Goal: Information Seeking & Learning: Learn about a topic

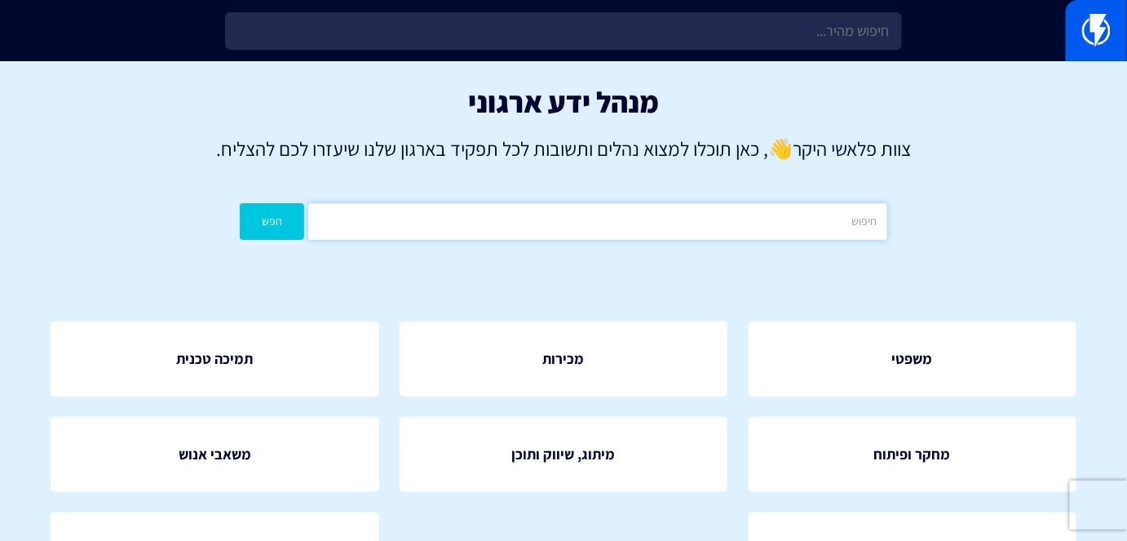
click at [785, 224] on input "text" at bounding box center [597, 221] width 578 height 37
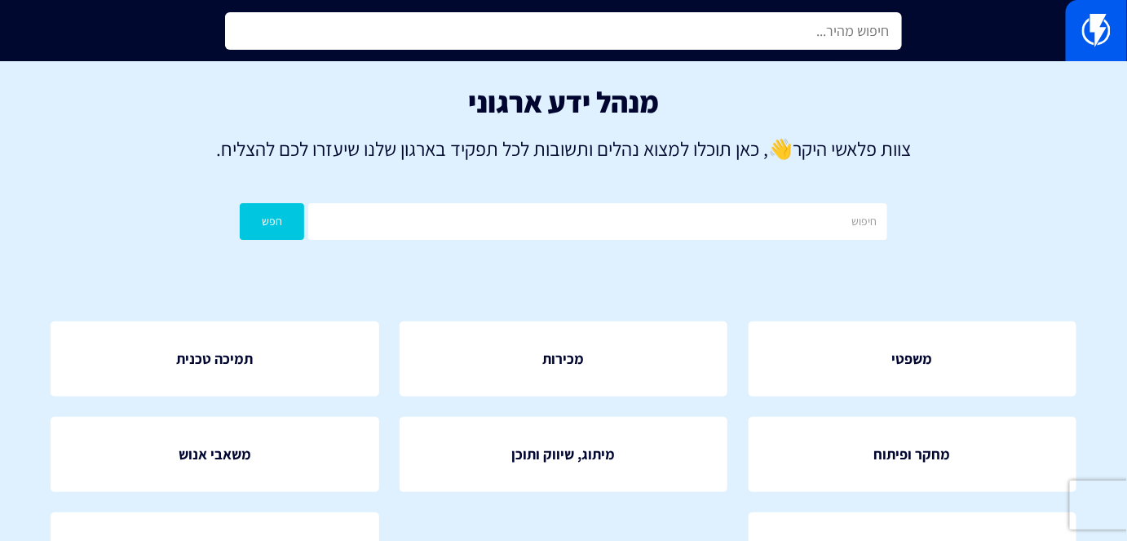
click at [713, 36] on input "text" at bounding box center [563, 31] width 676 height 38
type input "ד"
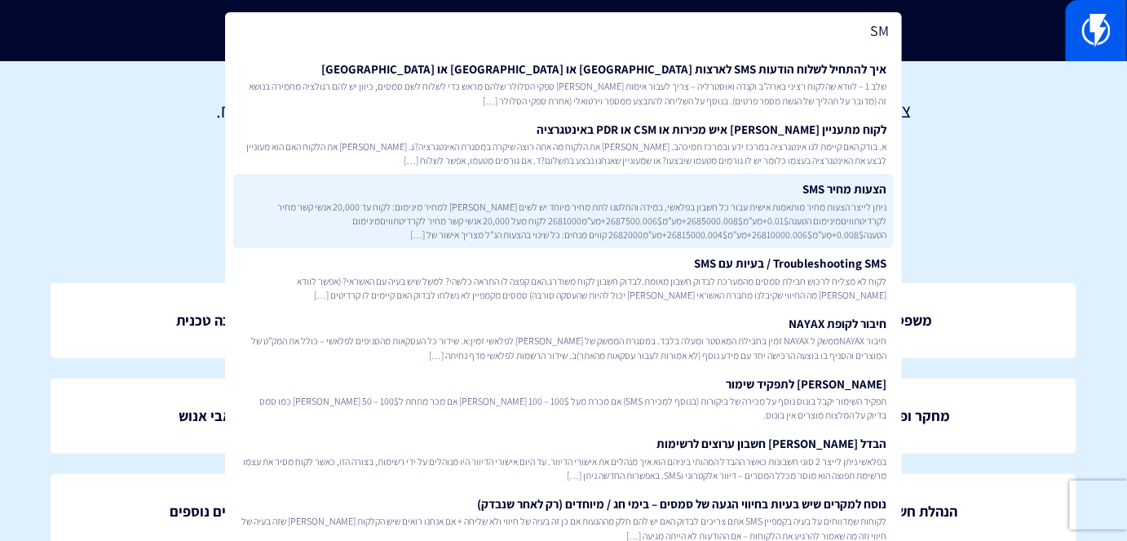
scroll to position [115, 0]
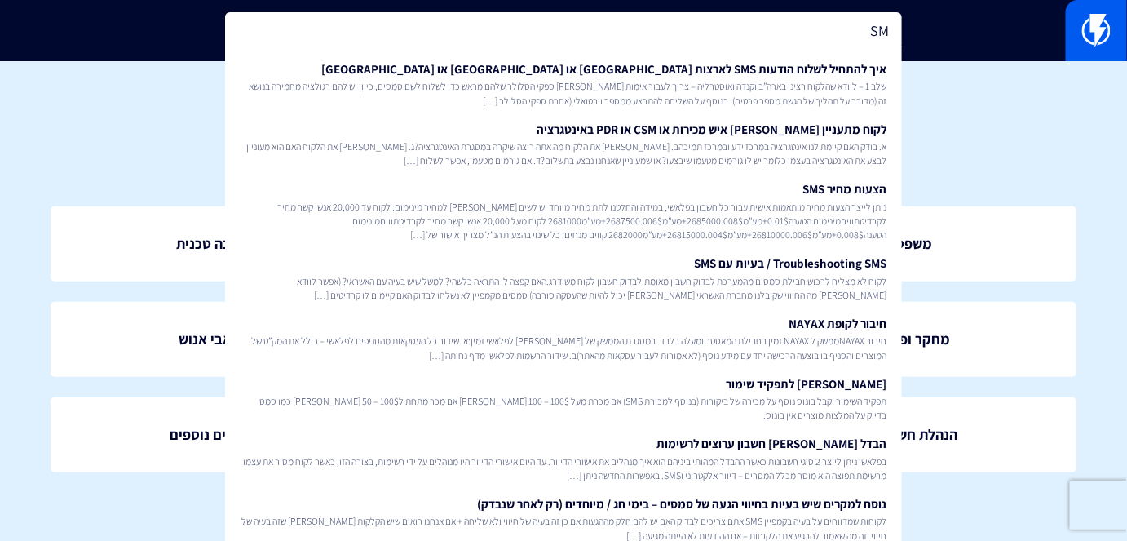
click at [785, 40] on input "SM" at bounding box center [563, 31] width 676 height 38
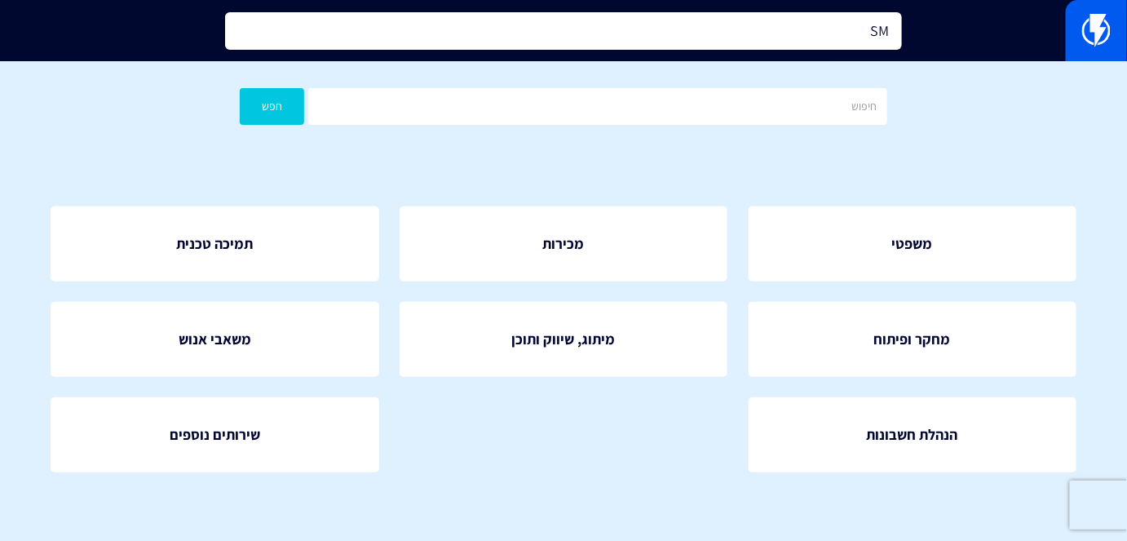
click at [785, 40] on input "SM" at bounding box center [563, 31] width 676 height 38
type input "a"
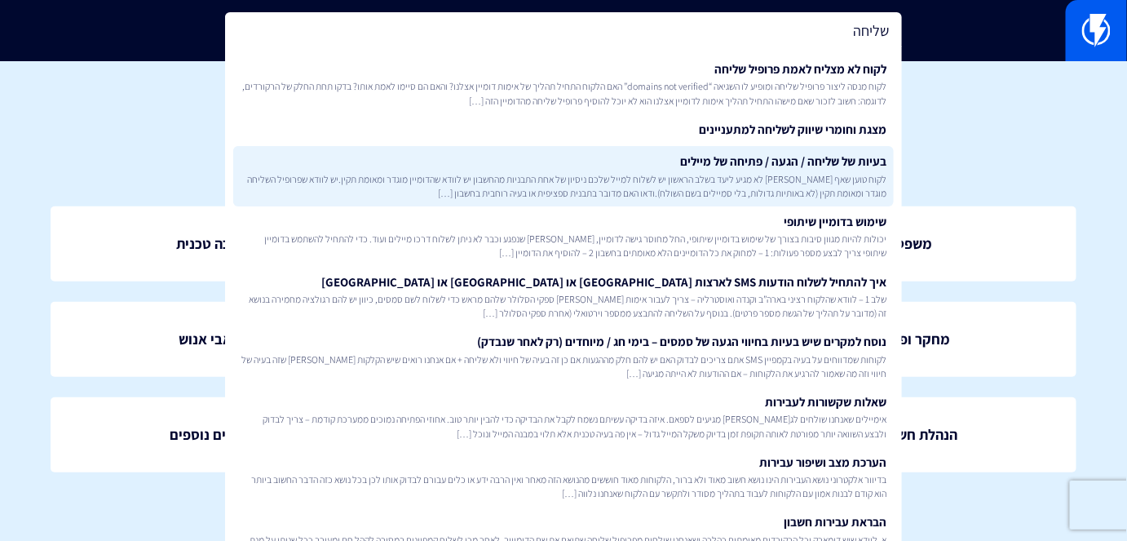
type input "שליחה"
click at [816, 185] on span "לקוח טוען שאף מייל לא מגיע ליעד בשלב הראשון יש לשלוח למייל שלכם ניסיון של אחת ה…" at bounding box center [563, 186] width 647 height 28
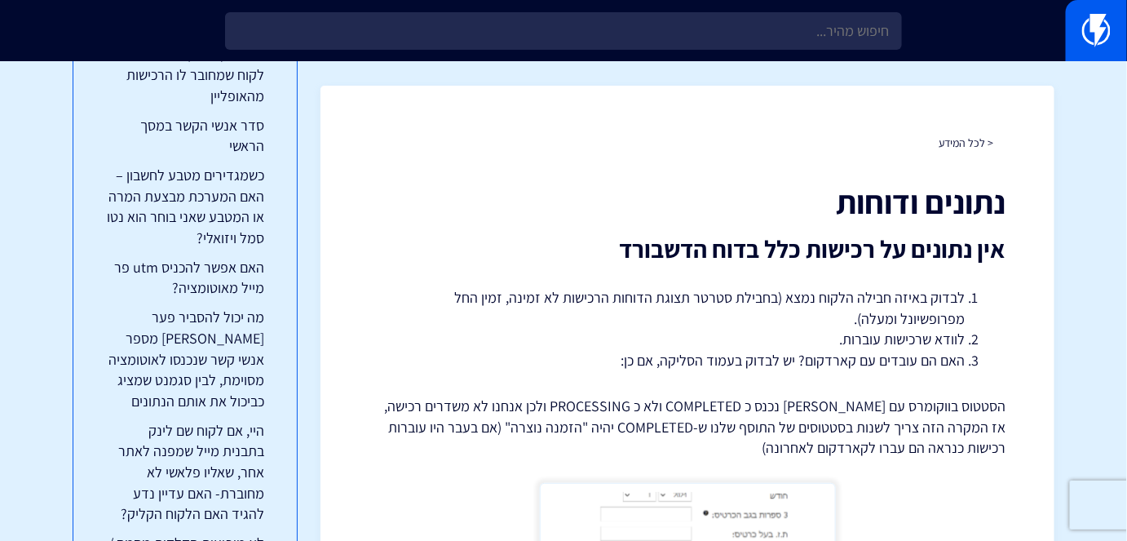
scroll to position [1705, 0]
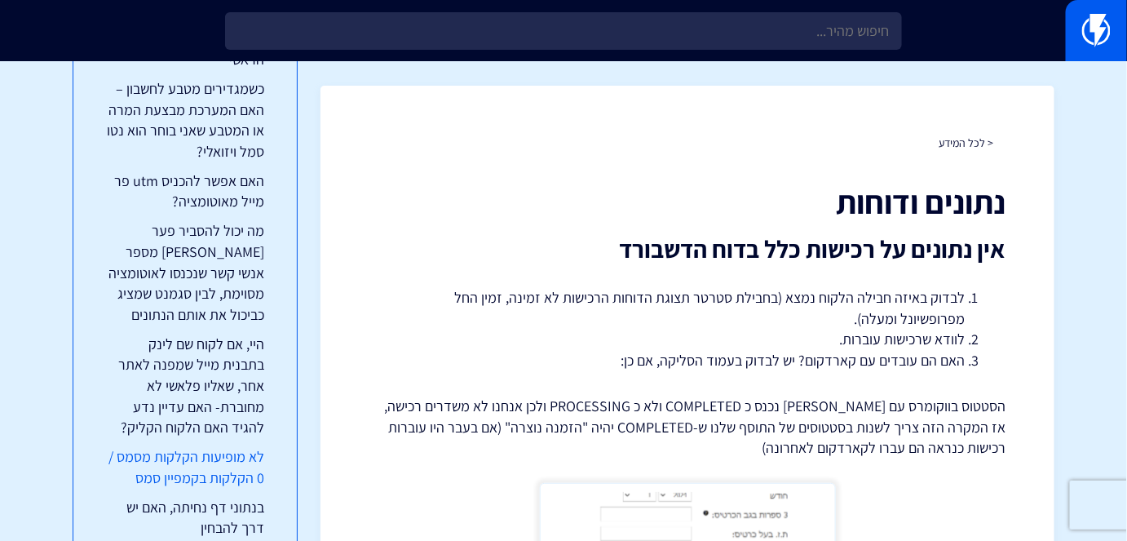
click at [239, 446] on link "לא מופיעות הקלקות מסמס / 0 הקלקות בקמפיין סמס" at bounding box center [185, 467] width 158 height 42
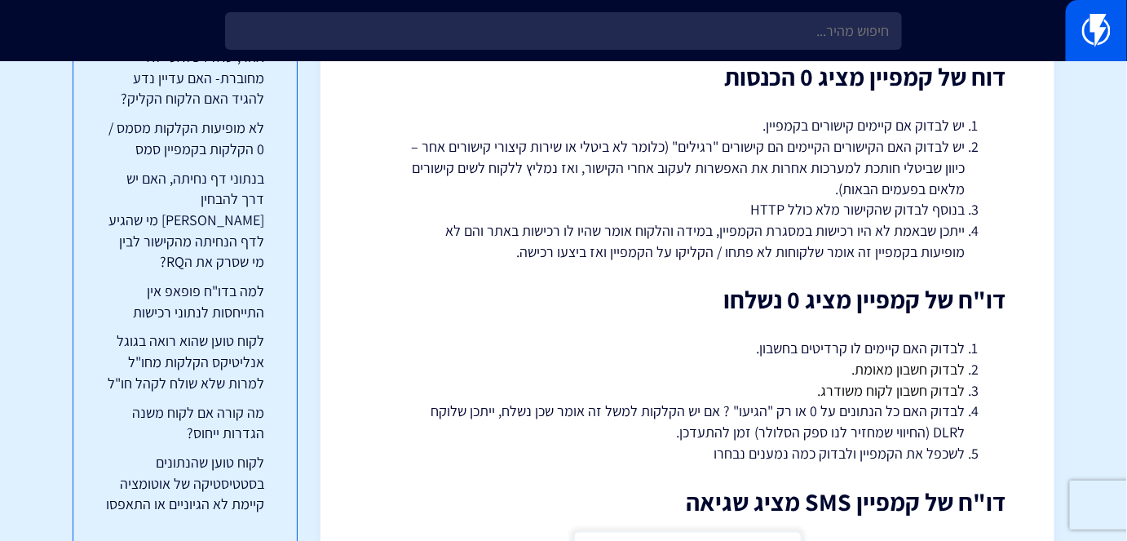
scroll to position [2536, 0]
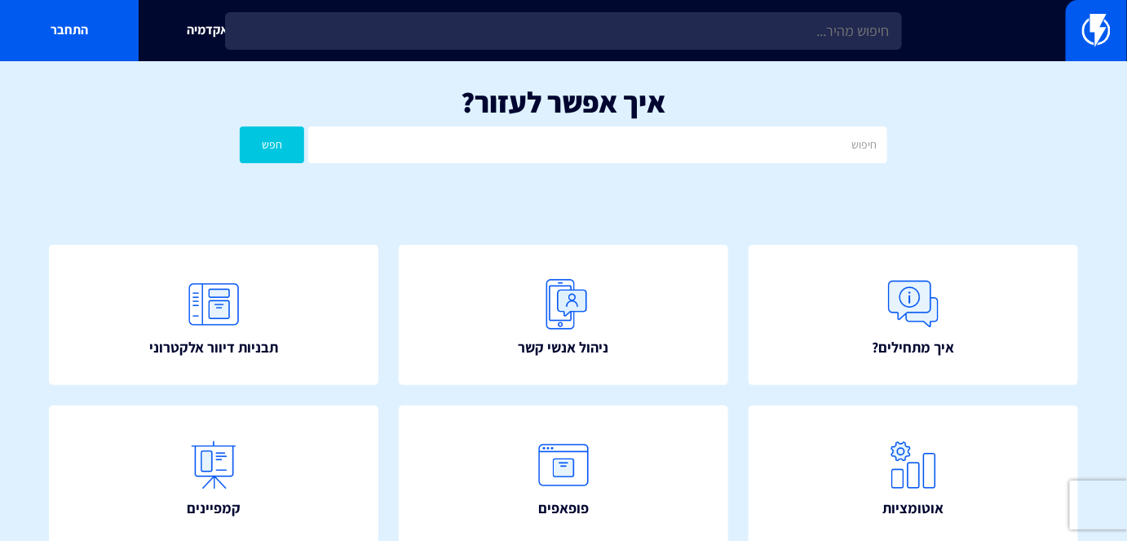
click at [555, 124] on div "איך אפשר לעזור? חפש" at bounding box center [563, 128] width 1127 height 135
click at [583, 158] on input "text" at bounding box center [597, 144] width 578 height 37
type input "מידות מומלצות"
click at [291, 137] on button "חפש" at bounding box center [272, 144] width 64 height 37
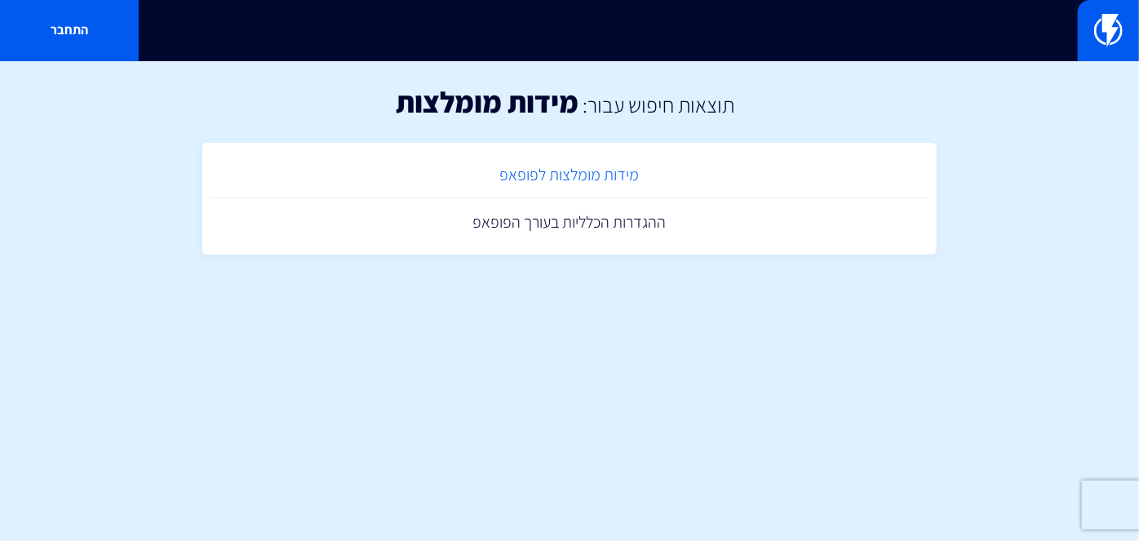
click at [563, 176] on link "מידות מומלצות לפופאפ" at bounding box center [569, 175] width 718 height 48
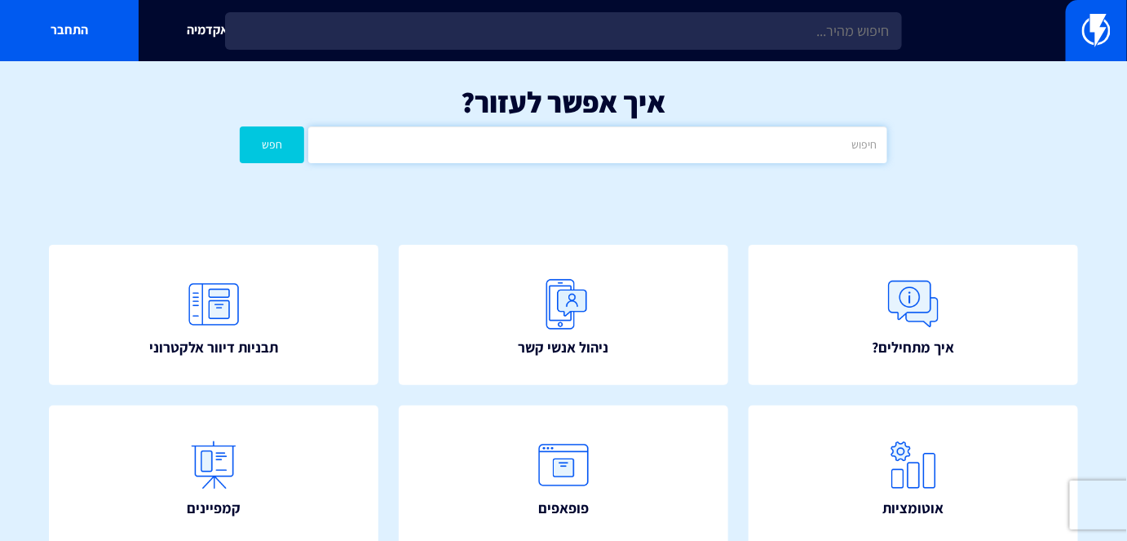
click at [719, 155] on input "text" at bounding box center [597, 144] width 578 height 37
type input "תבנית"
click at [240, 126] on button "חפש" at bounding box center [272, 144] width 64 height 37
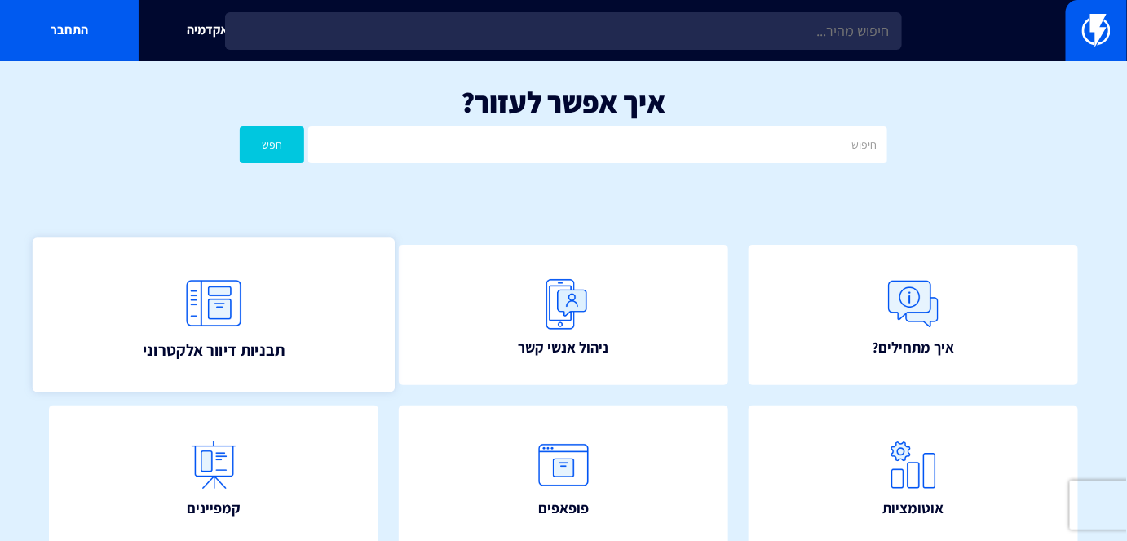
click at [308, 346] on link "תבניות דיוור אלקטרוני" at bounding box center [214, 314] width 362 height 154
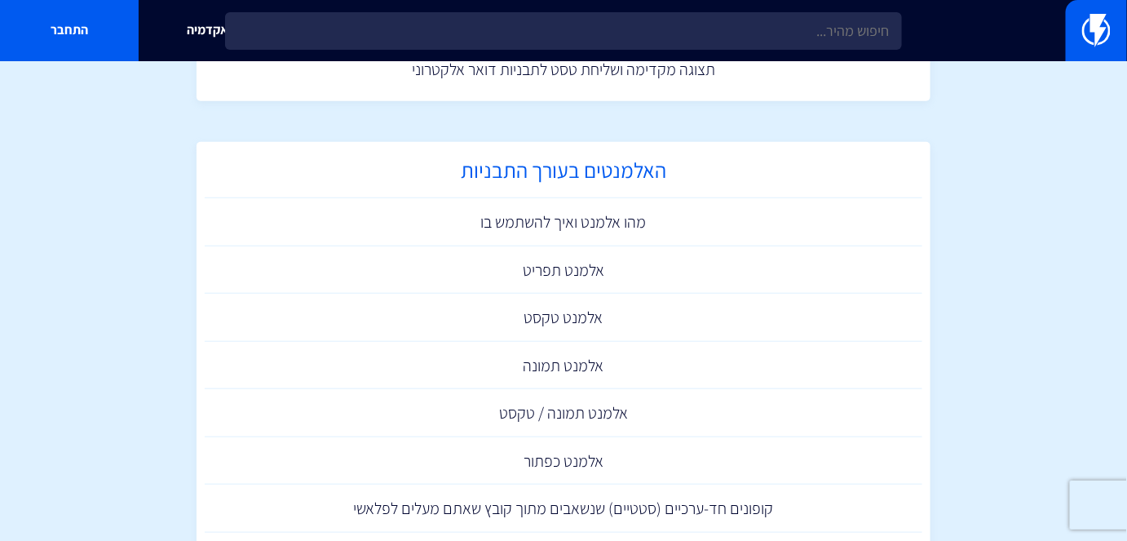
scroll to position [370, 0]
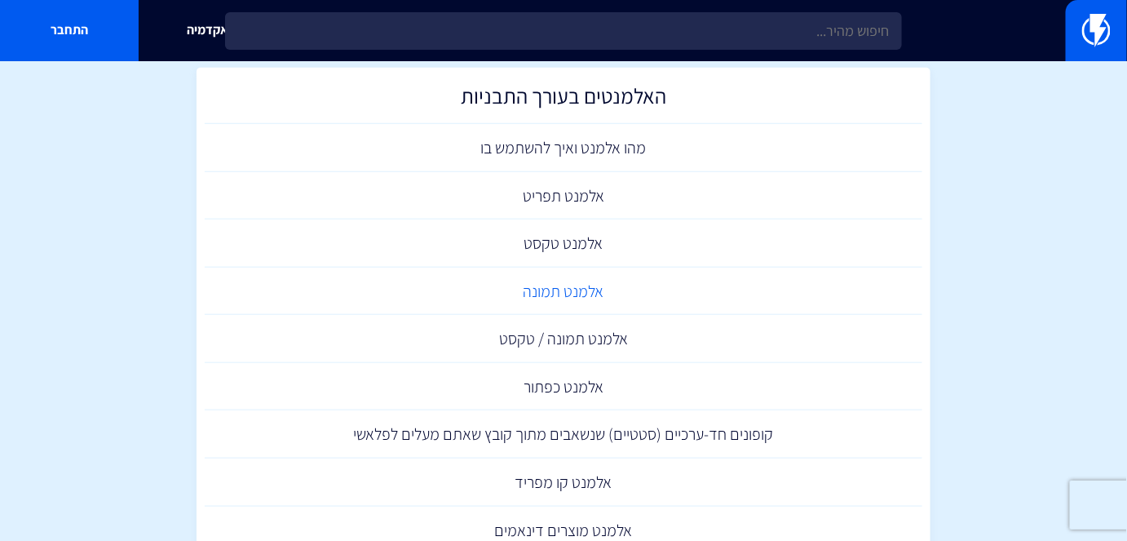
click at [572, 287] on link "אלמנט תמונה" at bounding box center [564, 292] width 718 height 48
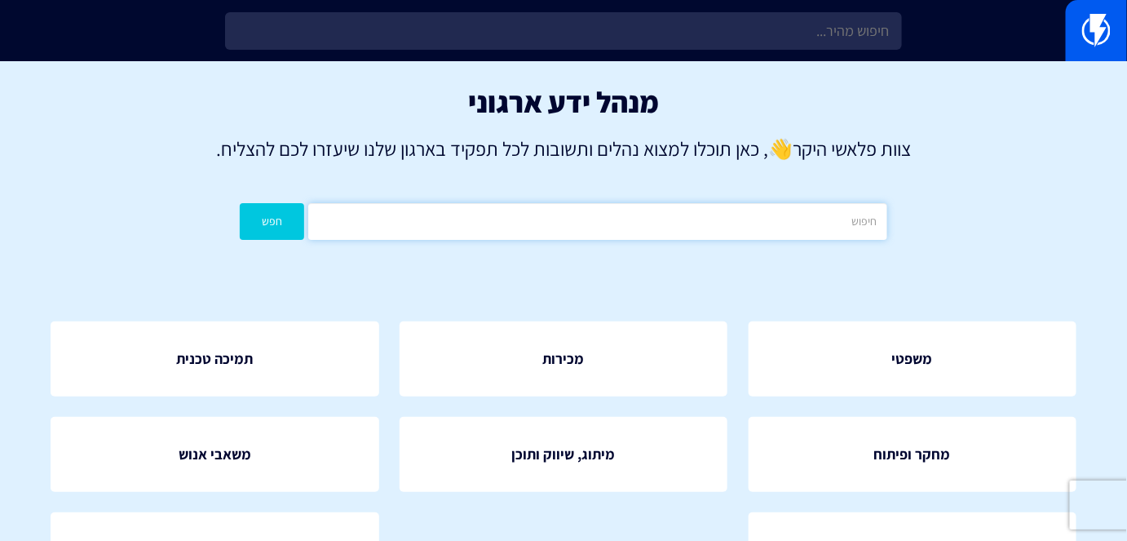
click at [724, 225] on input "text" at bounding box center [597, 221] width 578 height 37
type input "ת"
type input "מיילים"
click at [240, 203] on button "חפש" at bounding box center [272, 221] width 64 height 37
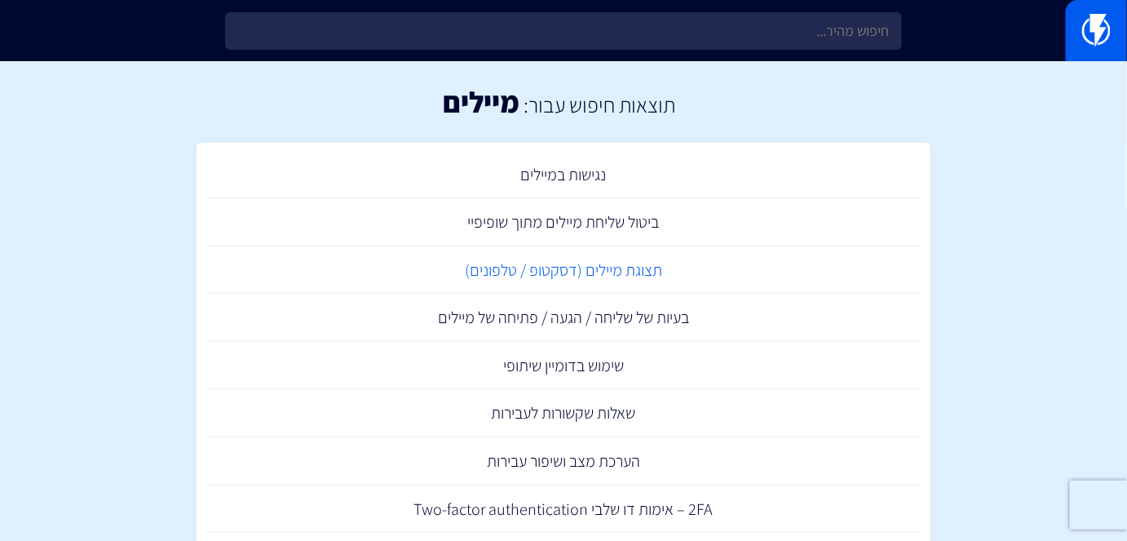
click at [670, 266] on link "תצוגת מיילים (דסקטופ / טלפונים)" at bounding box center [564, 270] width 718 height 48
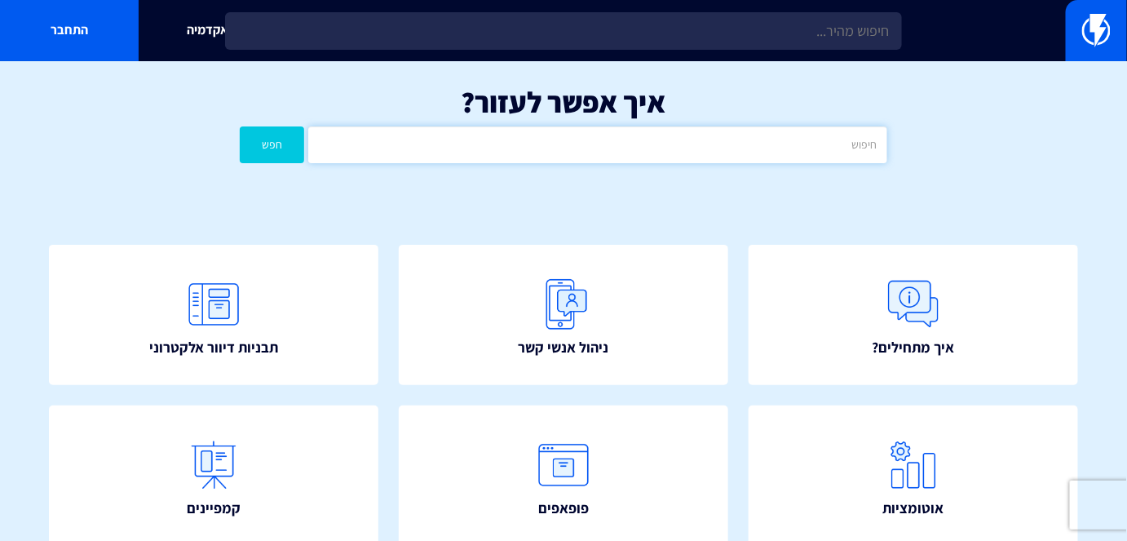
click at [859, 131] on input "text" at bounding box center [597, 144] width 578 height 37
type input "הנחה"
click at [302, 135] on button "חפש" at bounding box center [272, 144] width 64 height 37
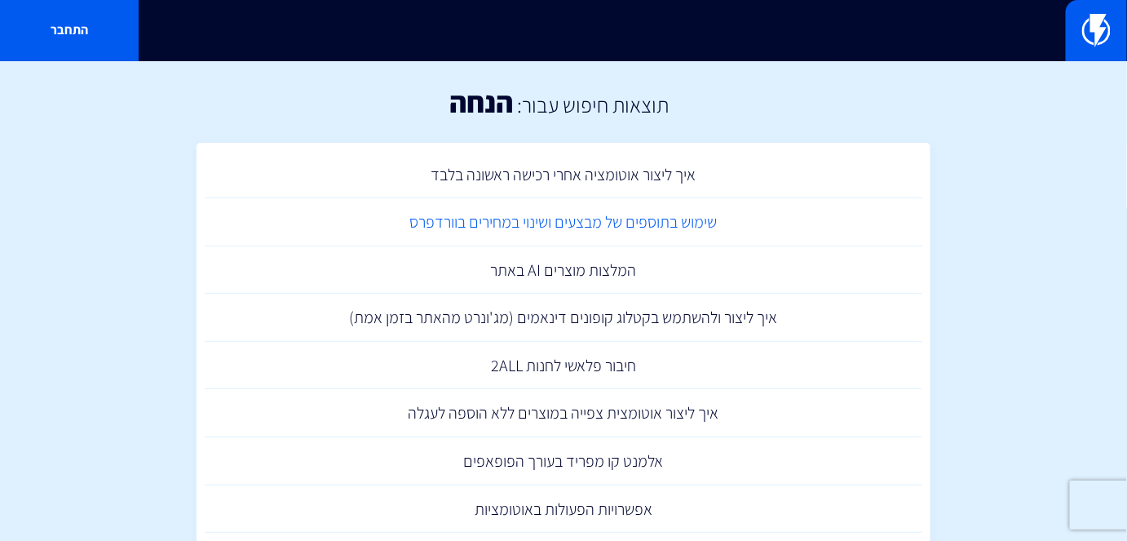
click at [673, 230] on link "שימוש בתוספים של מבצעים ושינוי במחירים בוורדפרס" at bounding box center [564, 222] width 718 height 48
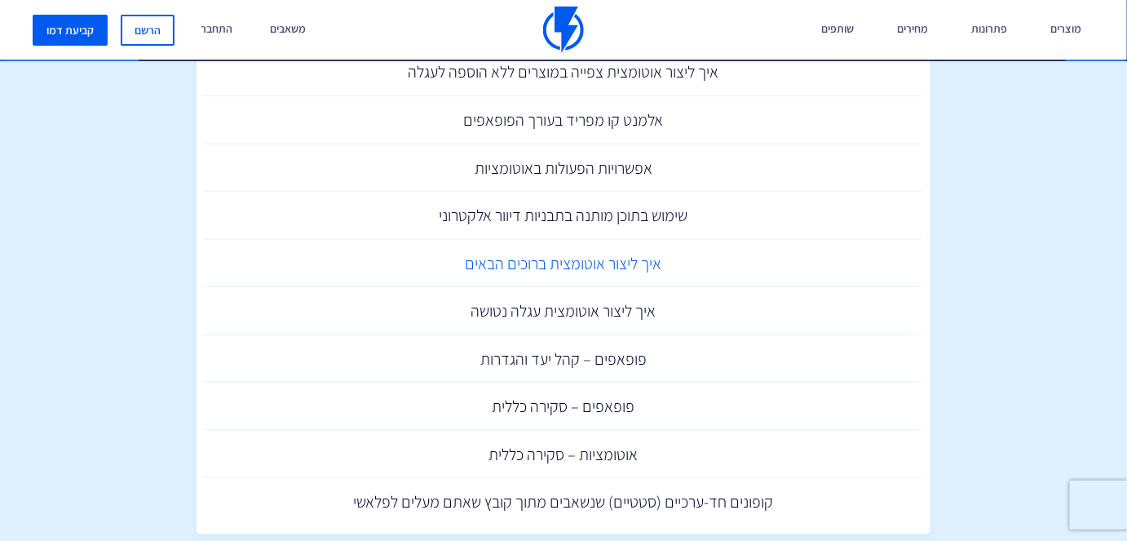
scroll to position [374, 0]
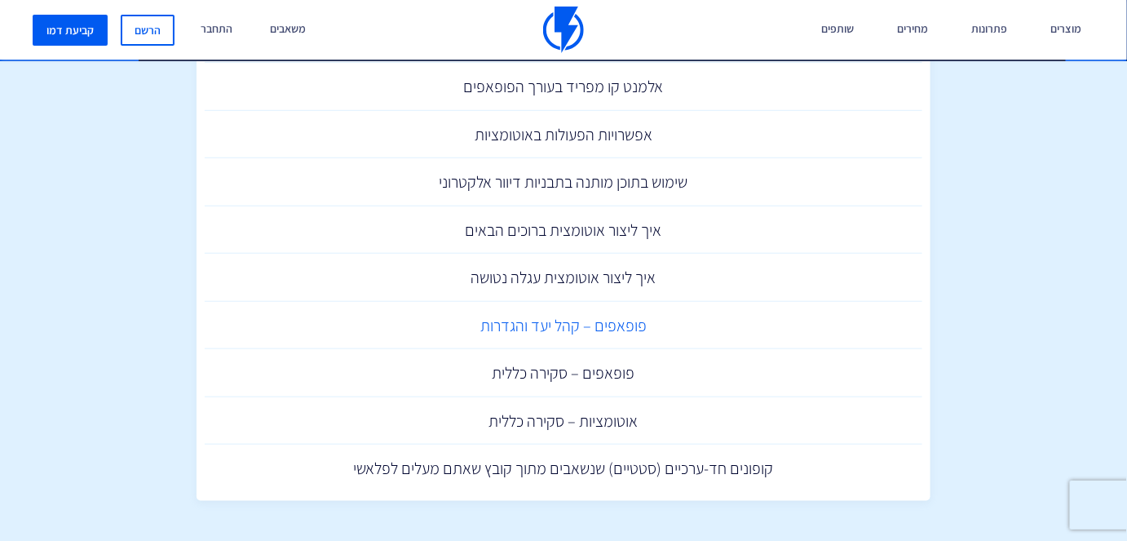
click at [627, 322] on link "פופאפים – קהל יעד והגדרות" at bounding box center [564, 326] width 718 height 48
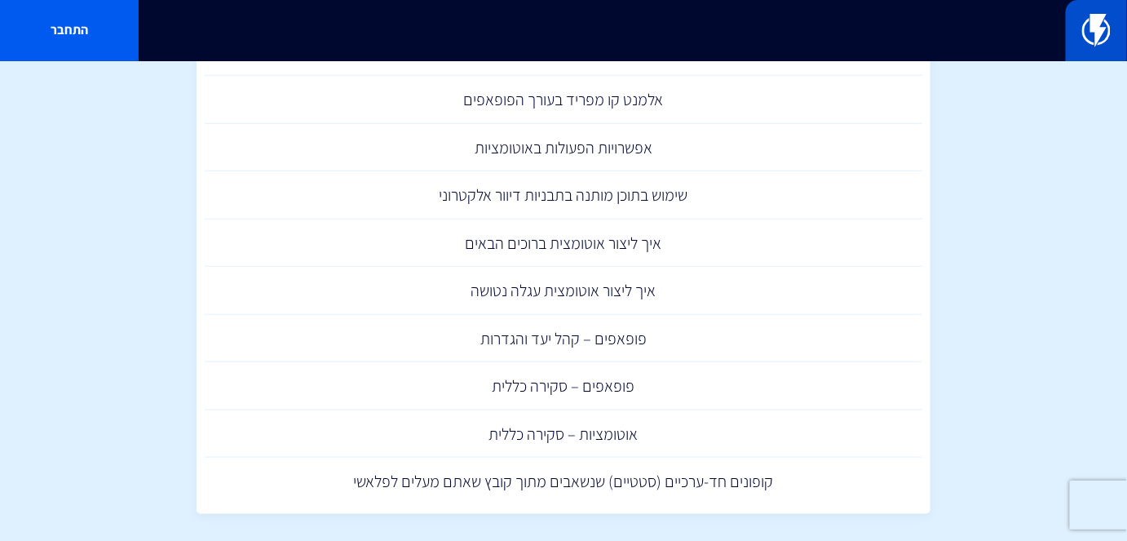
click at [1115, 23] on link at bounding box center [1096, 30] width 61 height 61
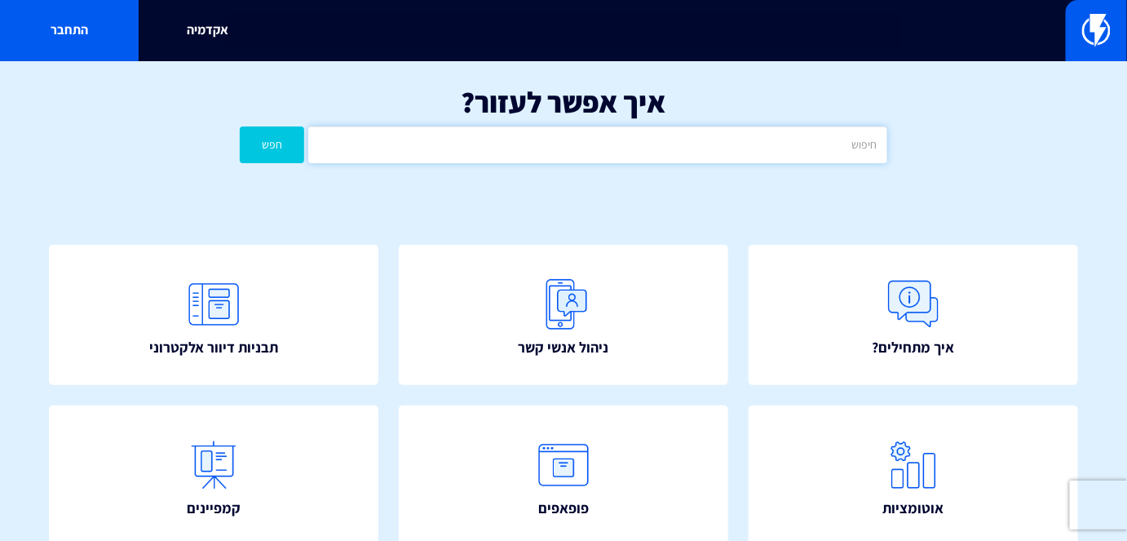
click at [712, 155] on input "text" at bounding box center [597, 144] width 578 height 37
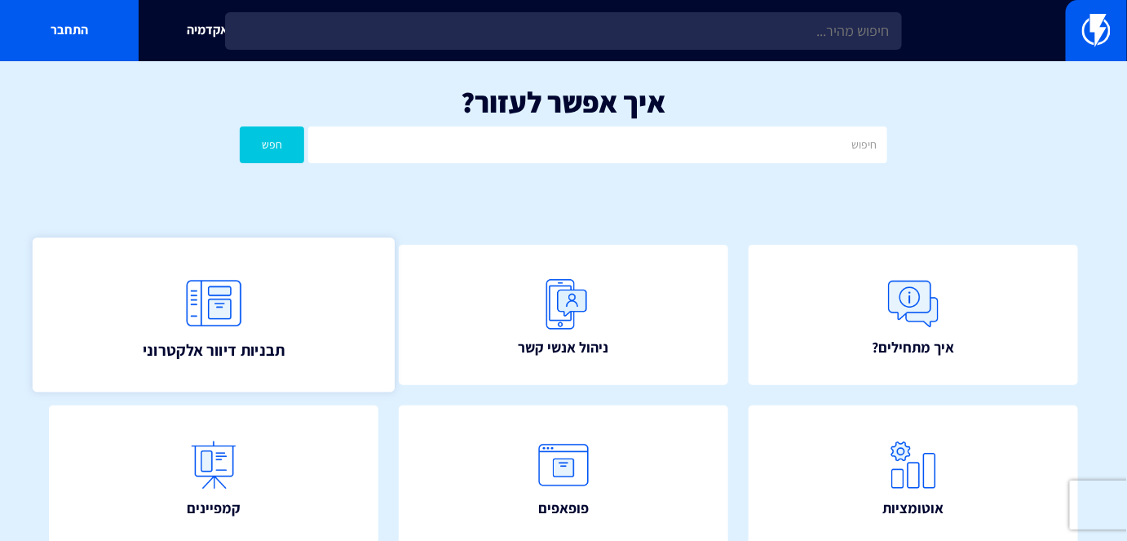
click at [281, 357] on span "תבניות דיוור אלקטרוני" at bounding box center [214, 350] width 142 height 23
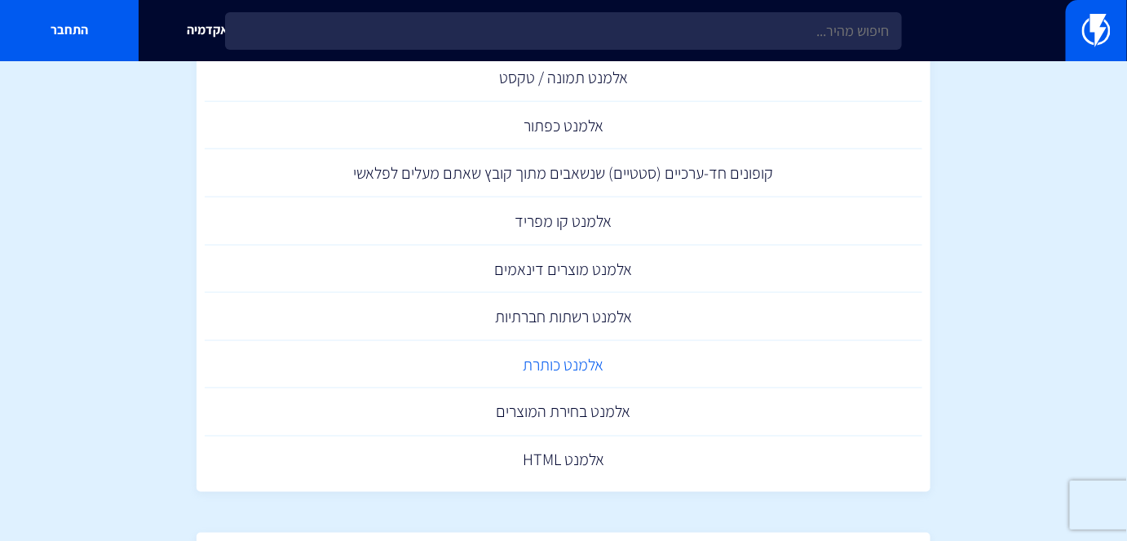
scroll to position [667, 0]
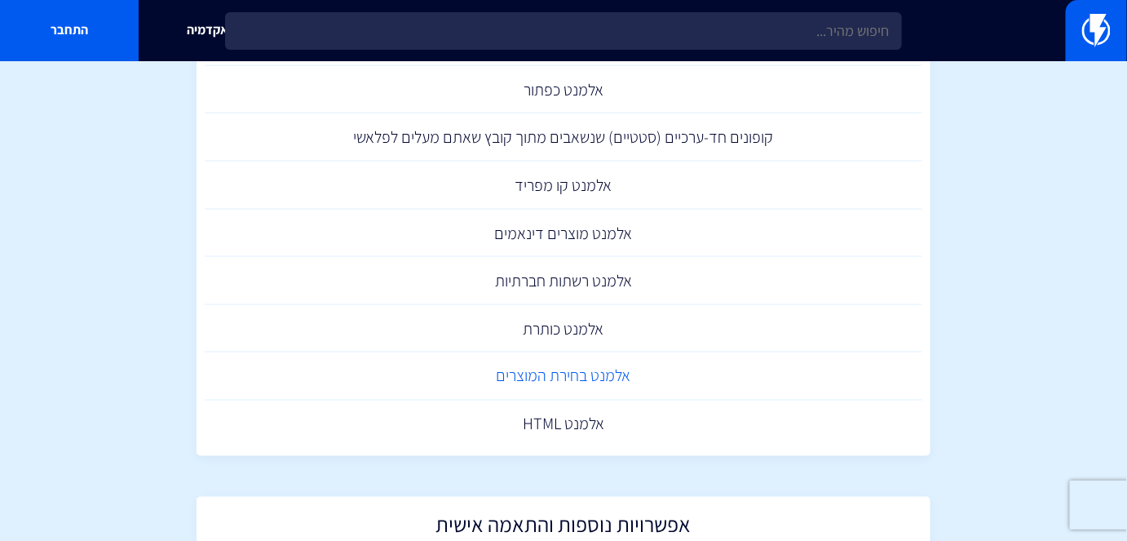
click at [618, 383] on link "אלמנט בחירת המוצרים" at bounding box center [564, 376] width 718 height 48
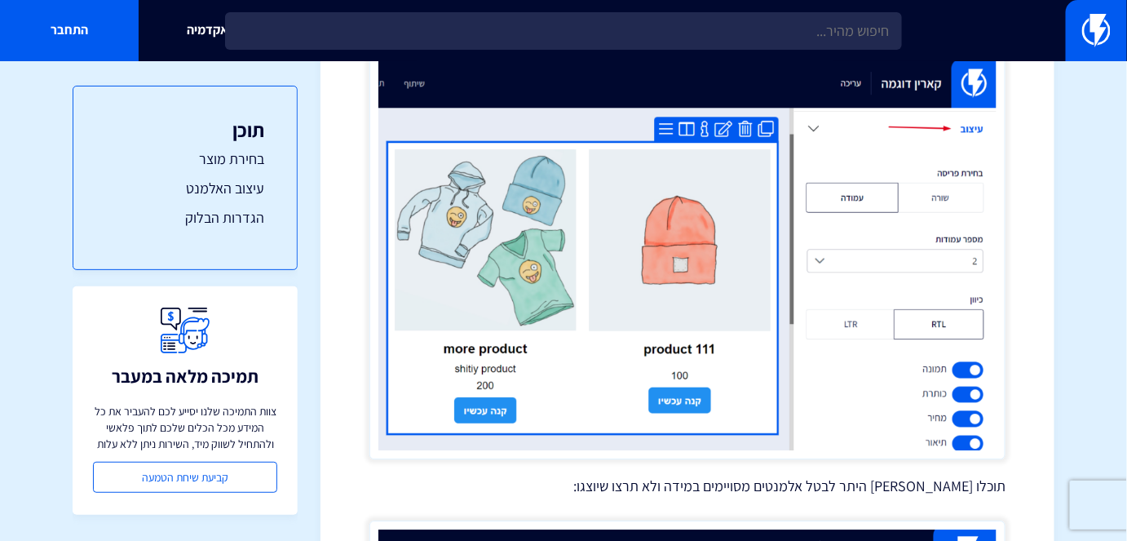
scroll to position [1260, 0]
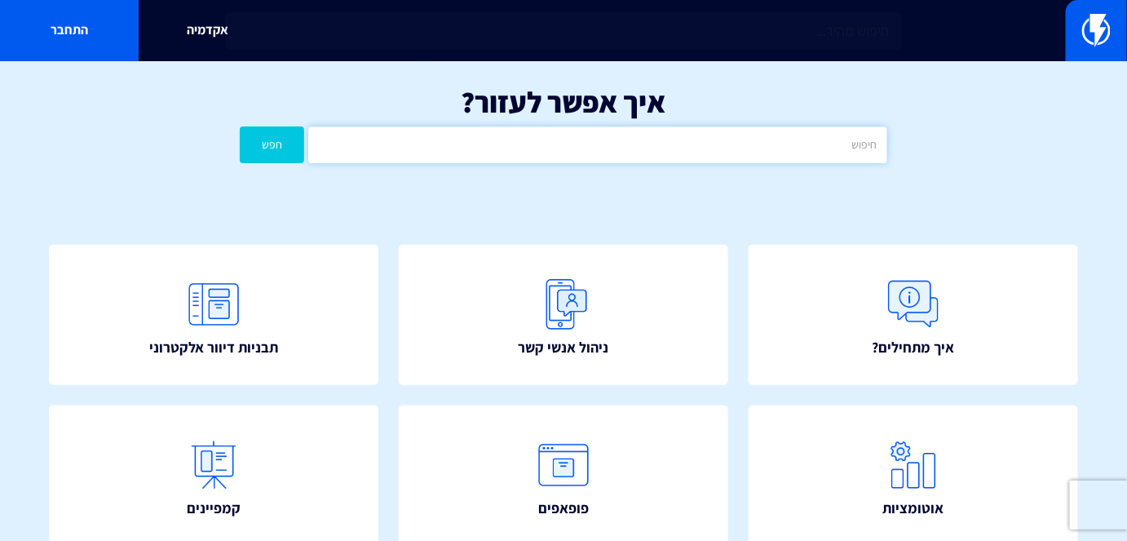
drag, startPoint x: 0, startPoint y: 0, endPoint x: 632, endPoint y: 153, distance: 650.4
click at [632, 153] on input "text" at bounding box center [597, 144] width 578 height 37
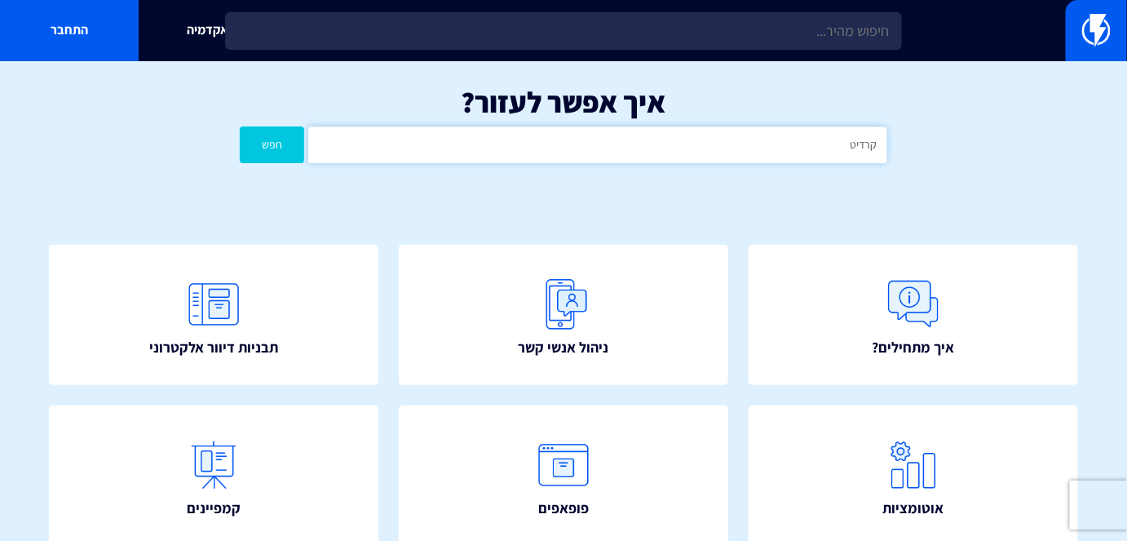
type input "קרדיט"
click at [261, 148] on button "חפש" at bounding box center [272, 144] width 64 height 37
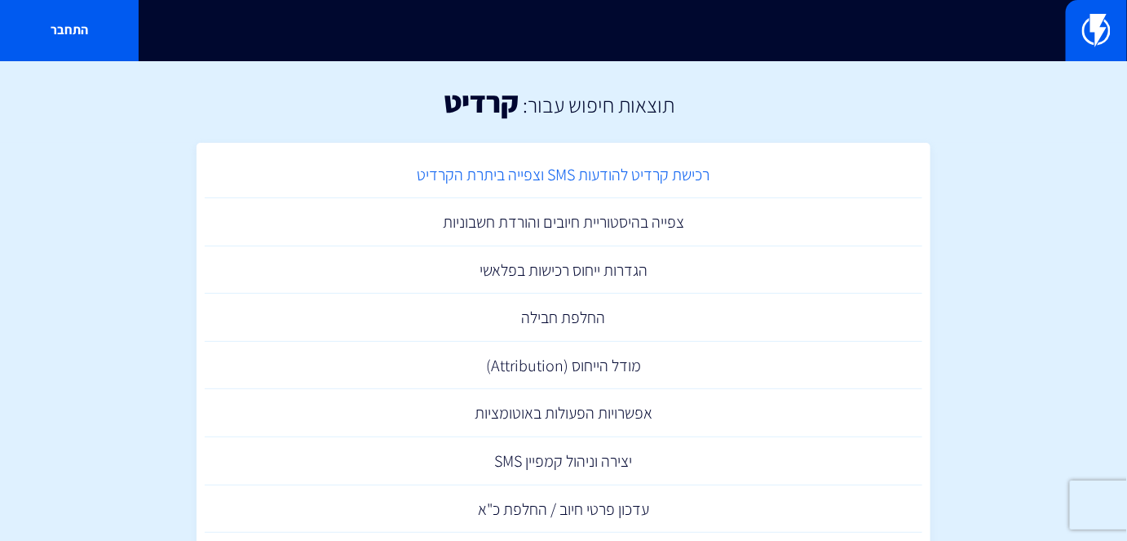
click at [602, 171] on link "רכישת קרדיט להודעות SMS וצפייה ביתרת הקרדיט" at bounding box center [564, 175] width 718 height 48
